Goal: Download file/media

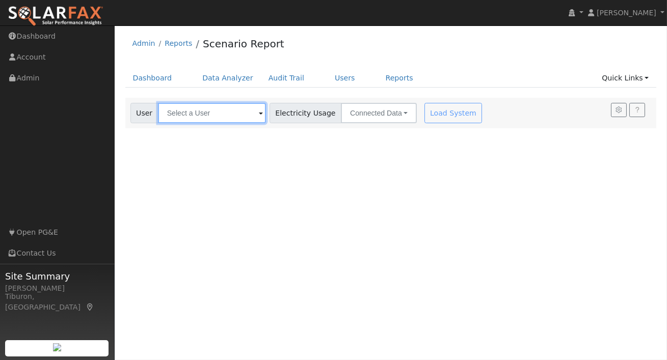
click at [197, 118] on input "text" at bounding box center [212, 113] width 108 height 20
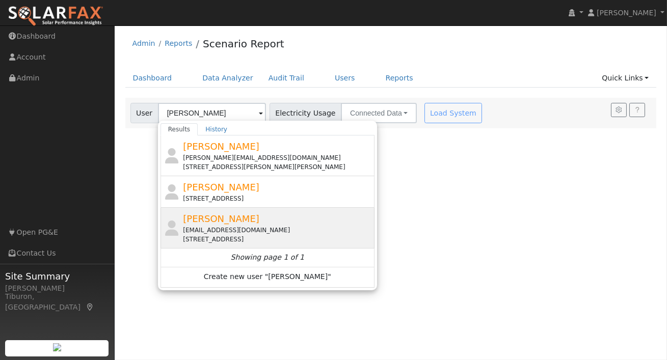
click at [250, 225] on div "Darren Sternberg darrenstern08@gmail.com 1368 Oak Valley Drive, Lincoln, CA 956…" at bounding box center [277, 228] width 189 height 32
type input "[PERSON_NAME]"
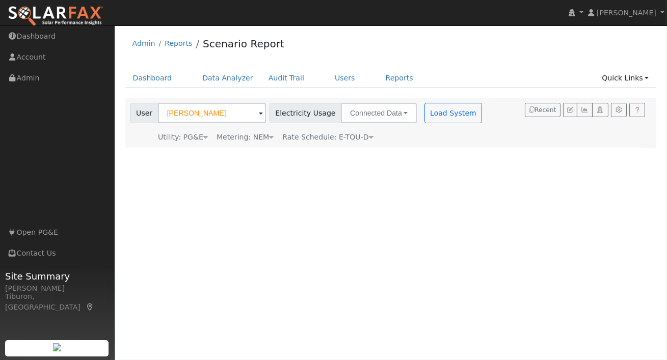
click at [258, 138] on div "Metering: NEM" at bounding box center [244, 137] width 57 height 11
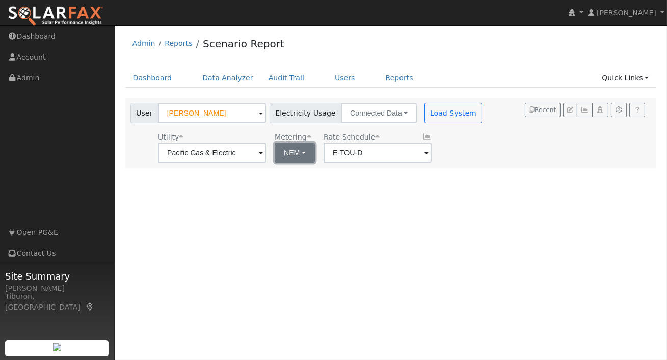
click at [280, 158] on button "NEM" at bounding box center [295, 153] width 40 height 20
click at [296, 193] on link "NBT" at bounding box center [298, 190] width 71 height 14
type input "E-ELEC"
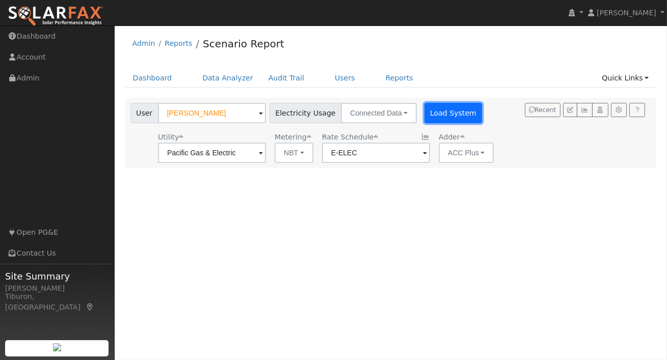
click at [435, 107] on button "Load System" at bounding box center [453, 113] width 58 height 20
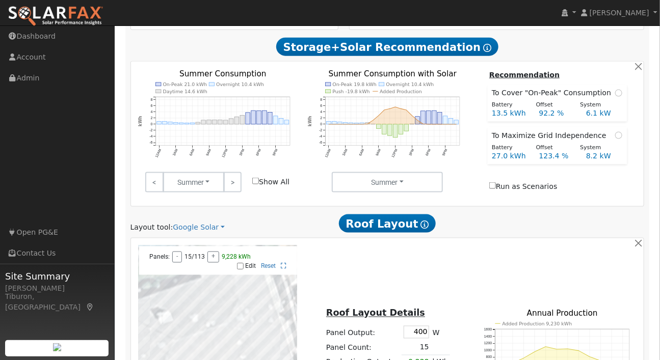
scroll to position [639, 0]
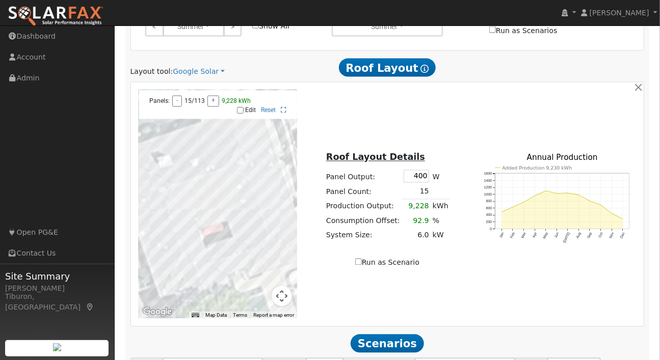
drag, startPoint x: 446, startPoint y: 284, endPoint x: 415, endPoint y: 276, distance: 32.3
type input "139"
drag, startPoint x: 533, startPoint y: 317, endPoint x: 521, endPoint y: 315, distance: 11.9
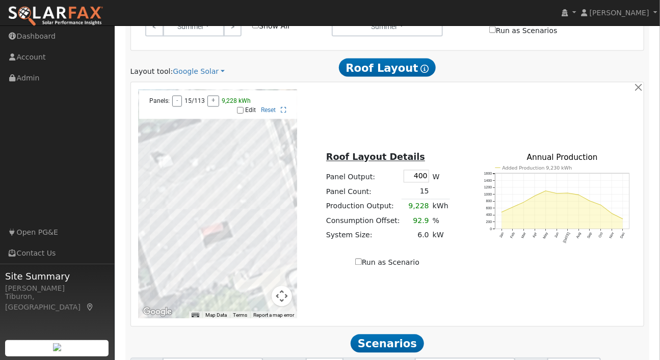
type input "40.5"
drag, startPoint x: 509, startPoint y: 316, endPoint x: 484, endPoint y: 313, distance: 25.1
type input "40.5"
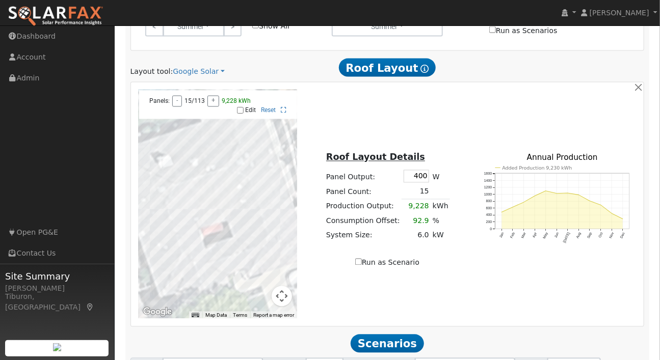
scroll to position [615, 0]
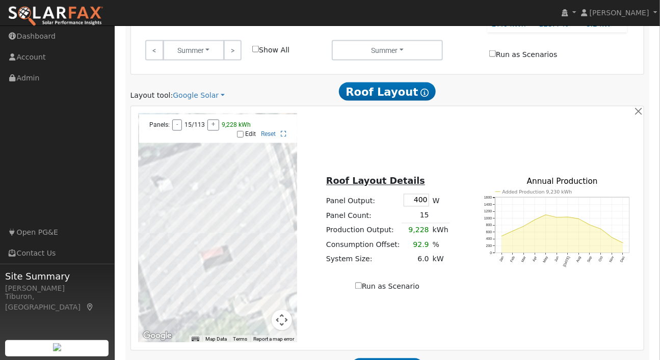
drag, startPoint x: 510, startPoint y: 340, endPoint x: 491, endPoint y: 337, distance: 19.1
type input "24"
type input "9.2"
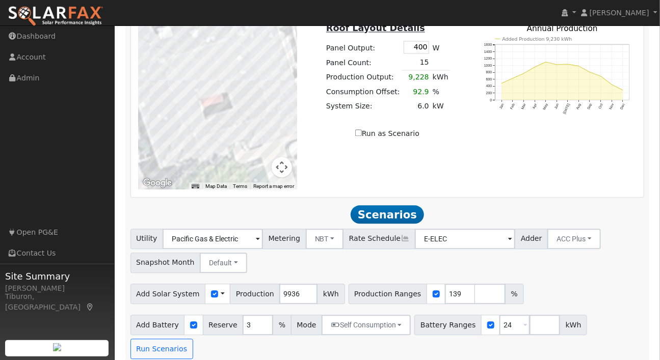
scroll to position [804, 0]
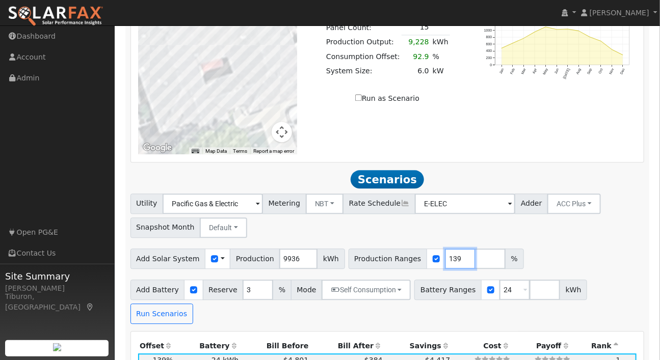
drag, startPoint x: 448, startPoint y: 119, endPoint x: 413, endPoint y: 113, distance: 36.2
click at [413, 249] on div "Production Ranges 139 %" at bounding box center [435, 259] width 175 height 20
click at [523, 245] on div "Add Solar System Use CSV Data Production 9936 kWh Production Ranges 139 %" at bounding box center [386, 257] width 517 height 24
drag, startPoint x: 450, startPoint y: 120, endPoint x: 417, endPoint y: 113, distance: 33.9
click at [445, 249] on input "138" at bounding box center [460, 259] width 31 height 20
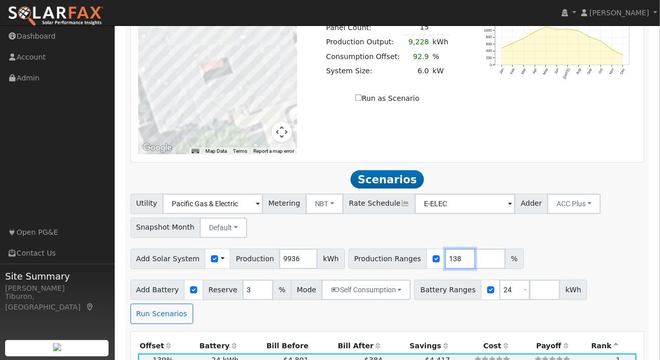
drag, startPoint x: 447, startPoint y: 120, endPoint x: 414, endPoint y: 115, distance: 33.5
click at [414, 249] on div "Production Ranges 138 %" at bounding box center [435, 259] width 175 height 20
type input "130.6"
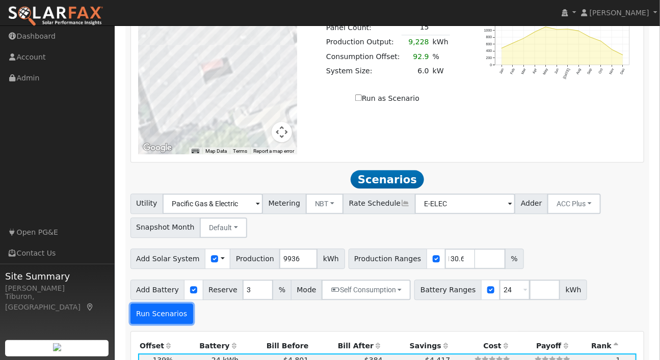
click at [193, 304] on button "Run Scenarios" at bounding box center [161, 314] width 63 height 20
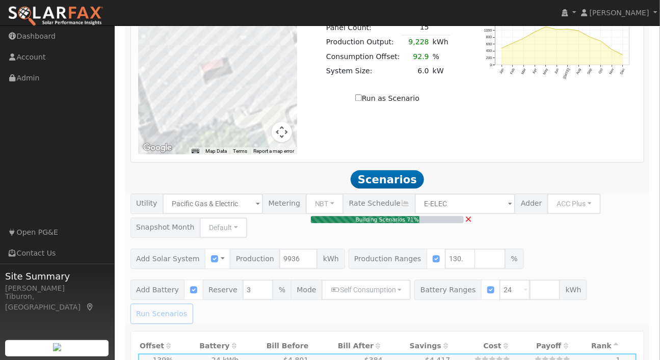
type input "8.7"
type input "$30,277"
type input "$17,723"
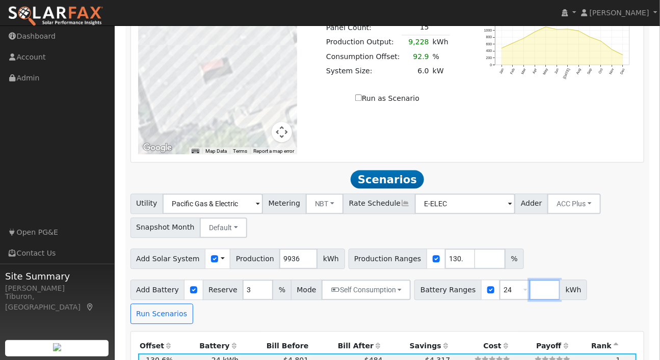
click at [529, 280] on input "number" at bounding box center [544, 290] width 31 height 20
type input "10"
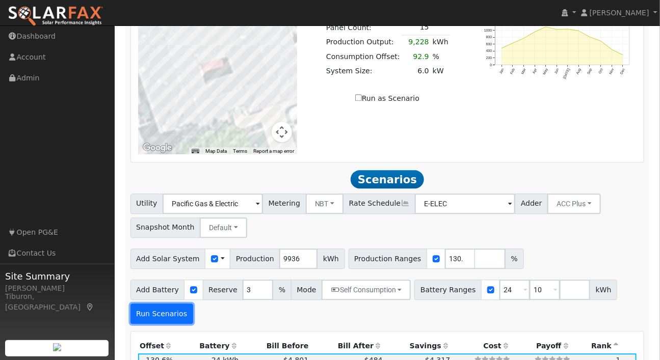
type input "10"
type input "24"
click at [169, 304] on button "Run Scenarios" at bounding box center [161, 314] width 63 height 20
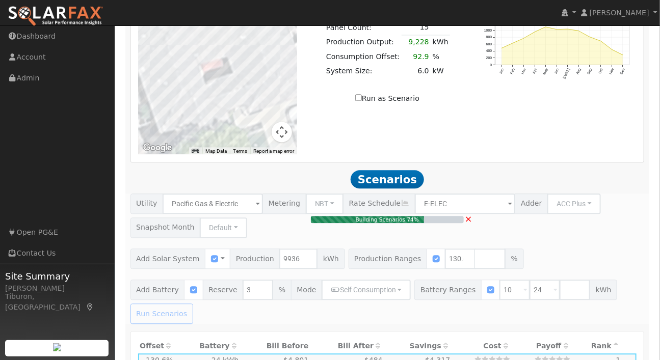
type input "$12,000"
type input "$12,683"
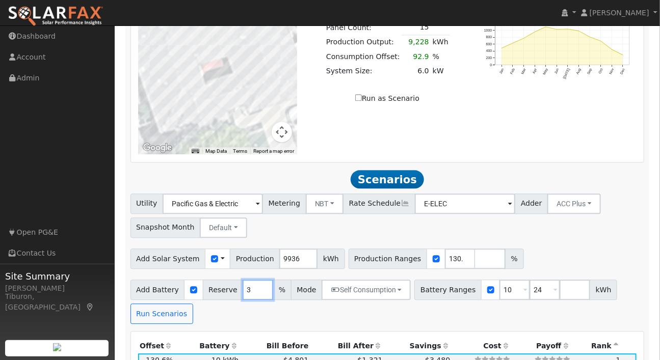
drag, startPoint x: 251, startPoint y: 151, endPoint x: 236, endPoint y: 148, distance: 15.2
click at [236, 280] on div "Add Battery Reserve 3 % Mode Self Consumption Self Consumption Peak Savings ACC…" at bounding box center [270, 290] width 281 height 20
click at [475, 249] on input "number" at bounding box center [490, 259] width 31 height 20
click at [559, 280] on input "number" at bounding box center [574, 290] width 31 height 20
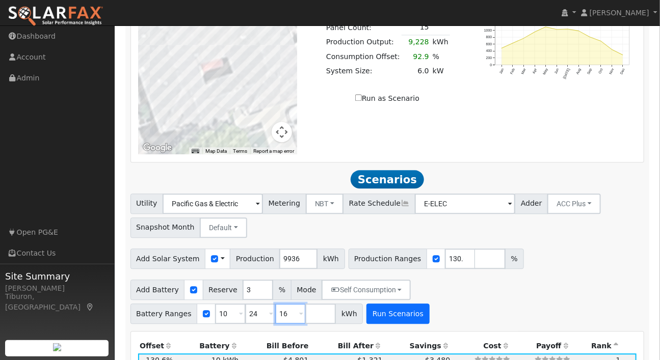
type input "16"
type input "24"
click at [366, 304] on button "Run Scenarios" at bounding box center [397, 314] width 63 height 20
click at [359, 339] on th "Bill After" at bounding box center [347, 346] width 74 height 14
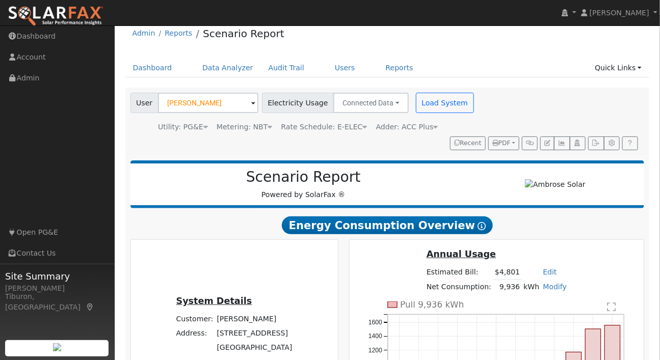
scroll to position [16, 0]
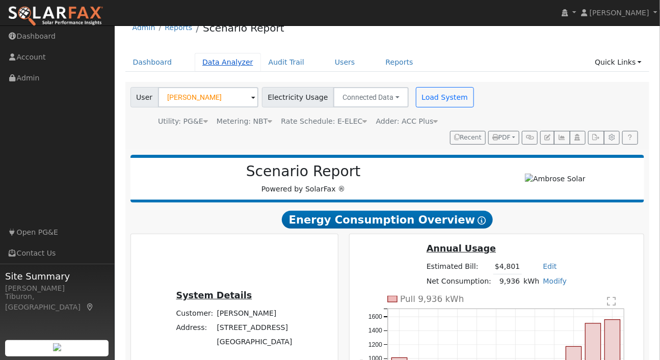
click at [221, 65] on link "Data Analyzer" at bounding box center [228, 62] width 66 height 19
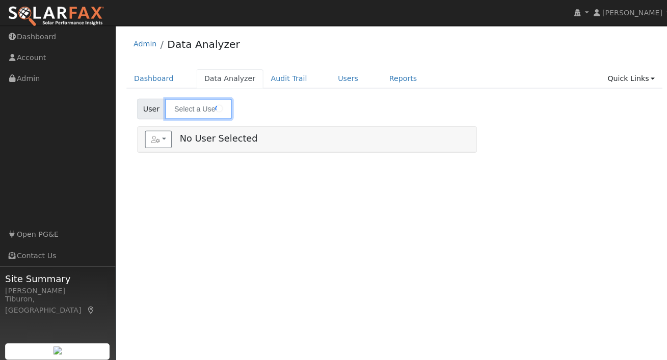
type input "[PERSON_NAME]"
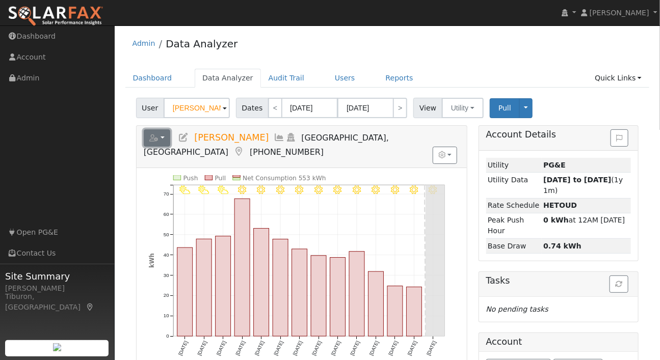
click at [157, 138] on icon "button" at bounding box center [153, 137] width 9 height 7
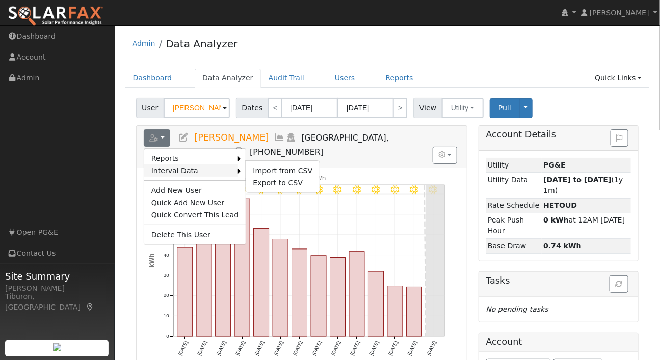
click at [189, 171] on link "Interval Data" at bounding box center [191, 171] width 94 height 12
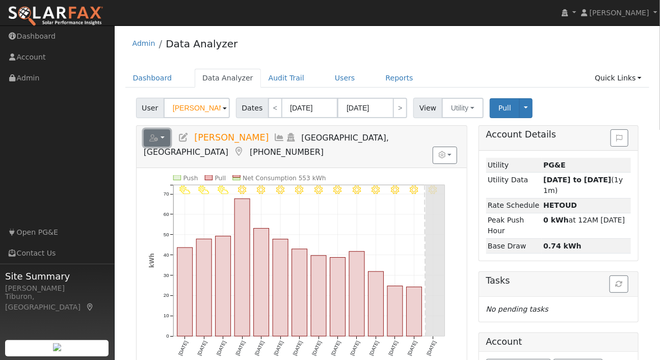
click at [159, 141] on button "button" at bounding box center [157, 137] width 27 height 17
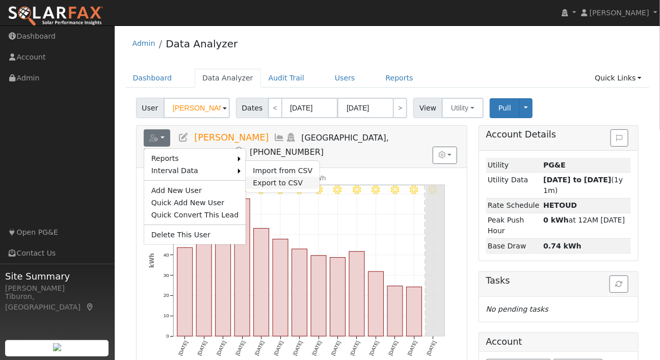
click at [252, 182] on link "Export to CSV" at bounding box center [282, 183] width 74 height 12
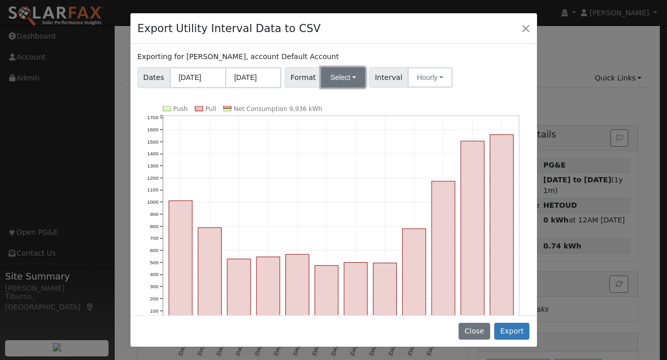
click at [347, 77] on button "Select" at bounding box center [343, 77] width 44 height 20
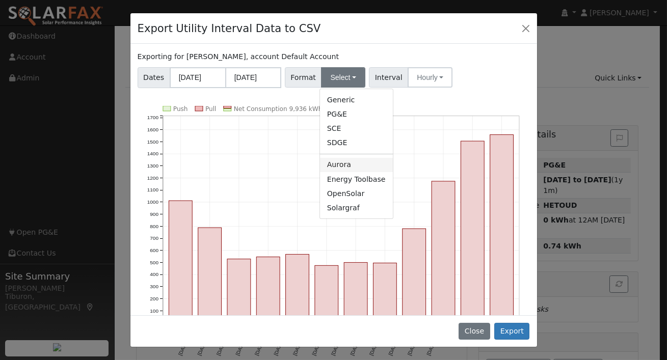
click at [352, 162] on link "Aurora" at bounding box center [356, 165] width 73 height 14
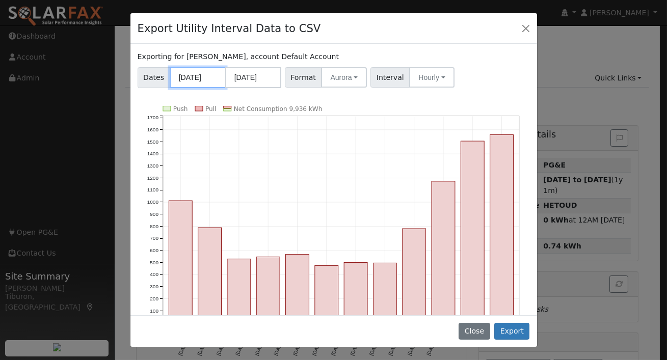
click at [197, 79] on input "[DATE]" at bounding box center [198, 77] width 56 height 21
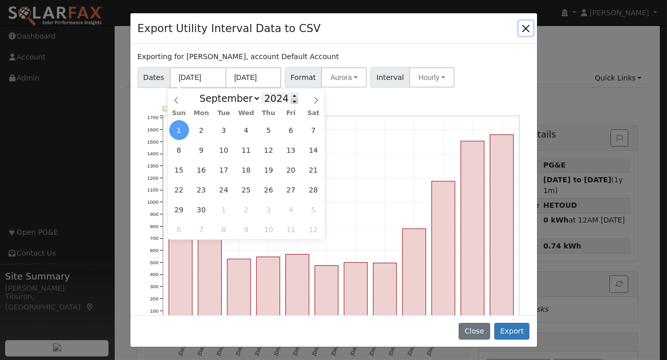
click at [292, 102] on span at bounding box center [294, 101] width 7 height 6
type input "2023"
click at [292, 129] on span "1" at bounding box center [291, 130] width 20 height 20
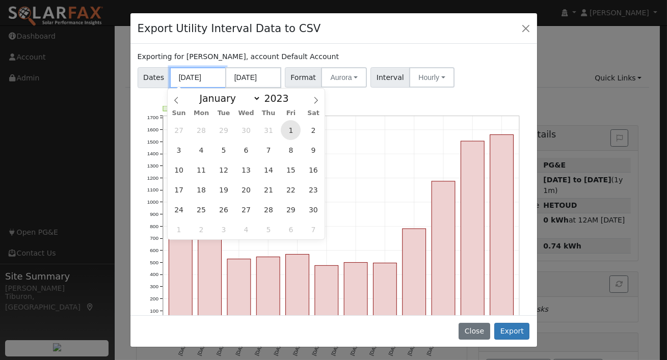
type input "[DATE]"
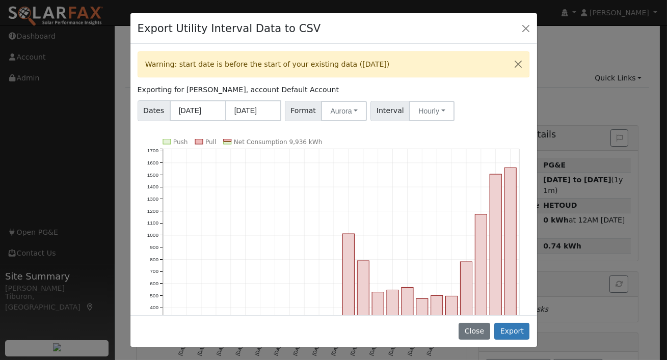
click at [493, 102] on div "Dates [DATE] [DATE] Format Aurora Generic PG&E SCE SDGE Aurora Energy Toolbase …" at bounding box center [333, 109] width 396 height 24
click at [204, 110] on input "[DATE]" at bounding box center [198, 110] width 56 height 21
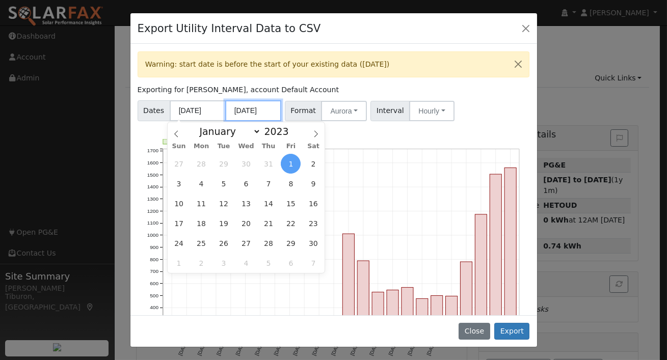
click at [267, 110] on input "[DATE]" at bounding box center [253, 110] width 56 height 21
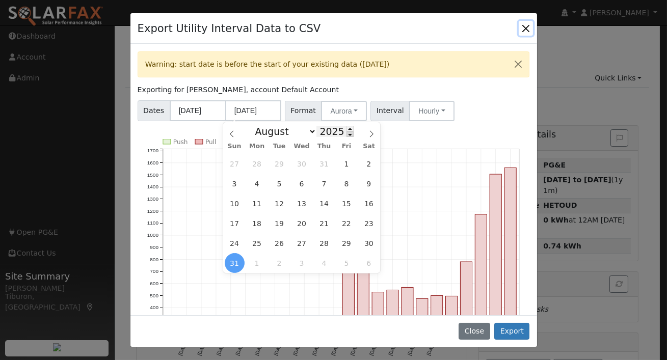
click at [346, 135] on span at bounding box center [349, 134] width 7 height 6
type input "2024"
click at [303, 165] on span "31" at bounding box center [301, 164] width 20 height 20
type input "[DATE]"
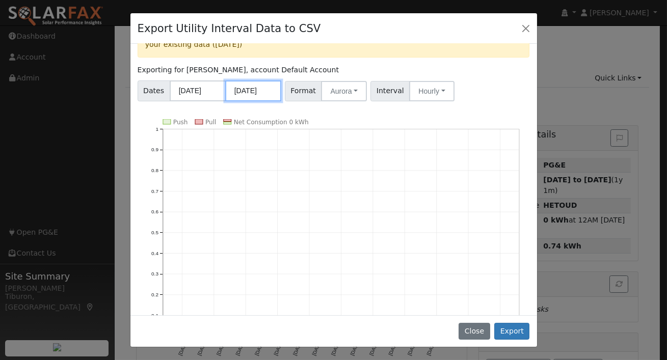
scroll to position [31, 0]
drag, startPoint x: 325, startPoint y: 123, endPoint x: 284, endPoint y: 116, distance: 42.4
click at [284, 116] on div "Warning: start date is before the start of your existing data ([DATE]), end dat…" at bounding box center [333, 179] width 406 height 271
click at [184, 86] on input "[DATE]" at bounding box center [198, 90] width 56 height 21
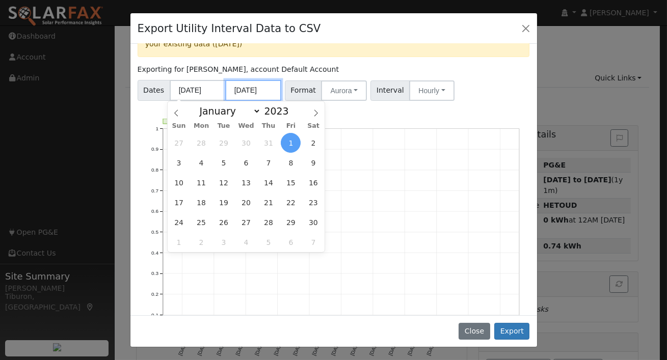
click at [272, 92] on input "[DATE]" at bounding box center [253, 90] width 56 height 21
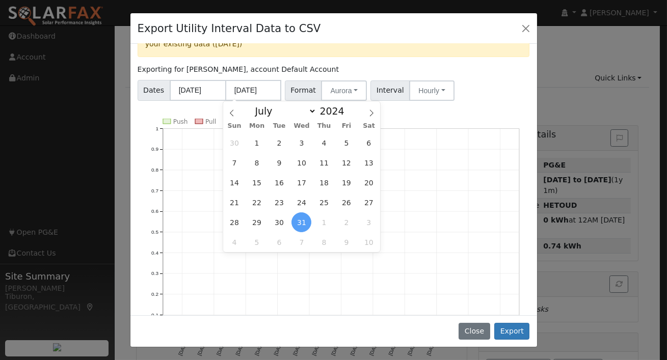
drag, startPoint x: 480, startPoint y: 67, endPoint x: 491, endPoint y: 65, distance: 11.3
click at [480, 67] on div "Exporting for [PERSON_NAME], account Default Account" at bounding box center [334, 69] width 392 height 11
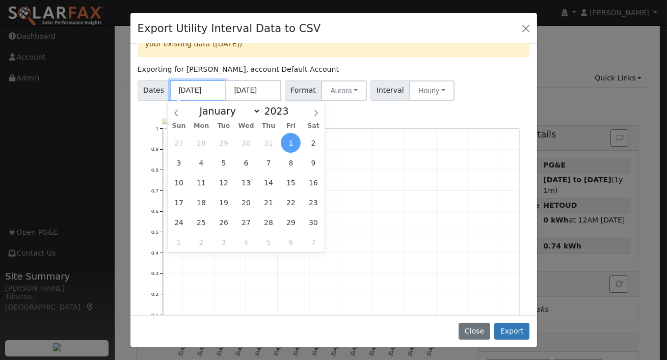
click at [197, 89] on input "[DATE]" at bounding box center [198, 90] width 56 height 21
click at [316, 113] on icon at bounding box center [315, 113] width 7 height 7
click at [215, 113] on select "January February March April May June July August September October November De…" at bounding box center [227, 111] width 67 height 12
select select "0"
click at [198, 105] on select "January February March April May June July August September October November De…" at bounding box center [227, 111] width 67 height 12
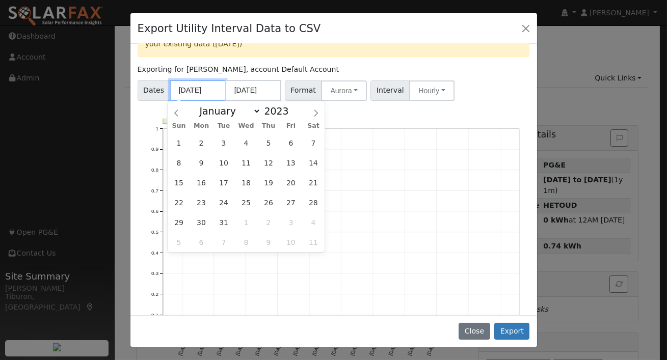
click at [203, 87] on input "[DATE]" at bounding box center [198, 90] width 56 height 21
click at [206, 91] on input "[DATE]" at bounding box center [198, 90] width 56 height 21
click at [291, 107] on span at bounding box center [294, 108] width 7 height 6
type input "2024"
click at [197, 142] on span "1" at bounding box center [202, 143] width 20 height 20
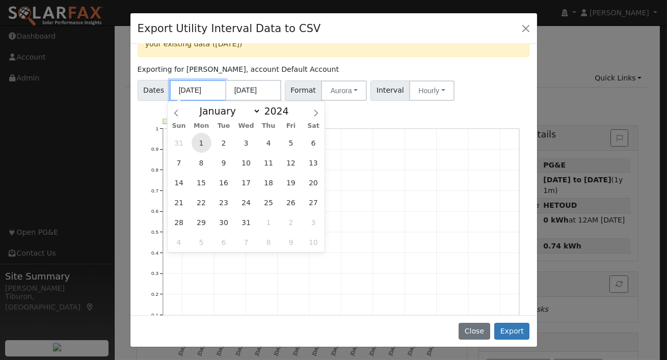
type input "[DATE]"
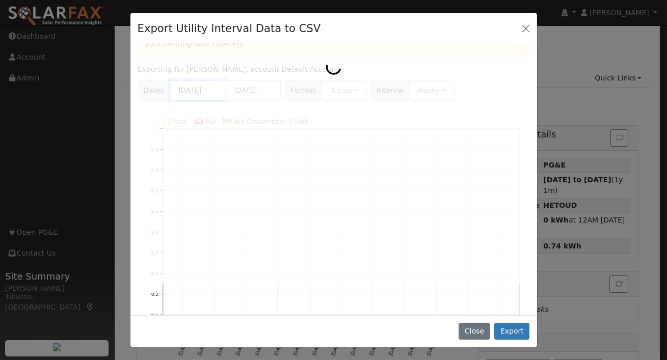
scroll to position [0, 0]
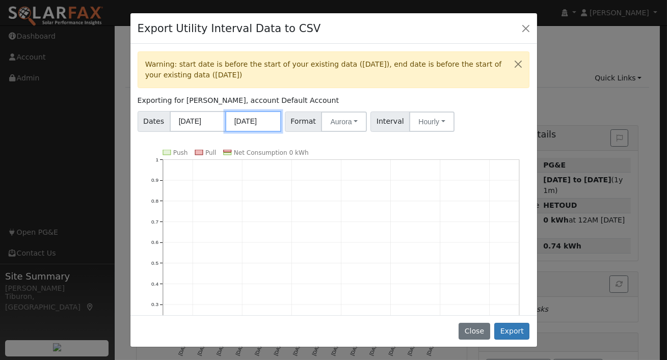
click at [258, 126] on input "[DATE]" at bounding box center [253, 121] width 56 height 21
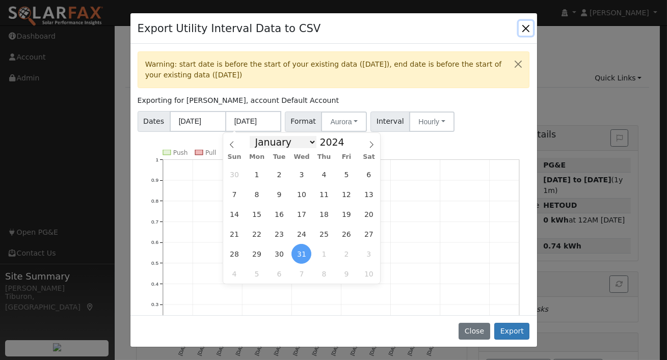
click at [280, 144] on select "January February March April May June July August September October November De…" at bounding box center [283, 142] width 67 height 12
select select "11"
click at [253, 136] on select "January February March April May June July August September October November De…" at bounding box center [283, 142] width 67 height 12
click at [277, 252] on span "31" at bounding box center [279, 254] width 20 height 20
type input "[DATE]"
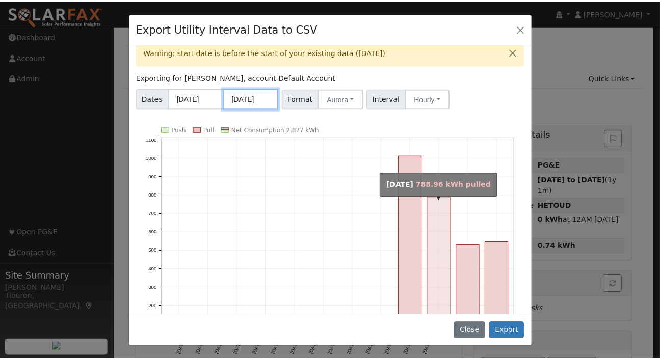
scroll to position [20, 0]
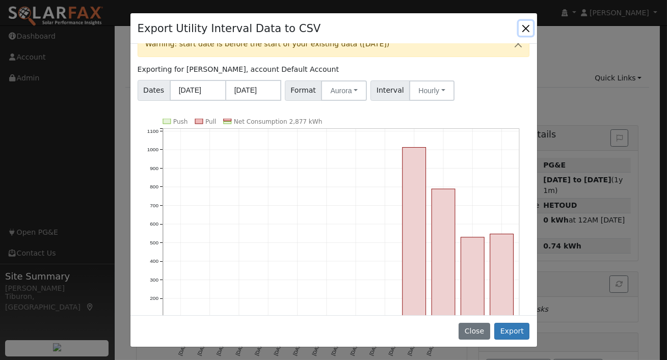
click at [526, 29] on button "Close" at bounding box center [525, 28] width 14 height 14
